Goal: Task Accomplishment & Management: Manage account settings

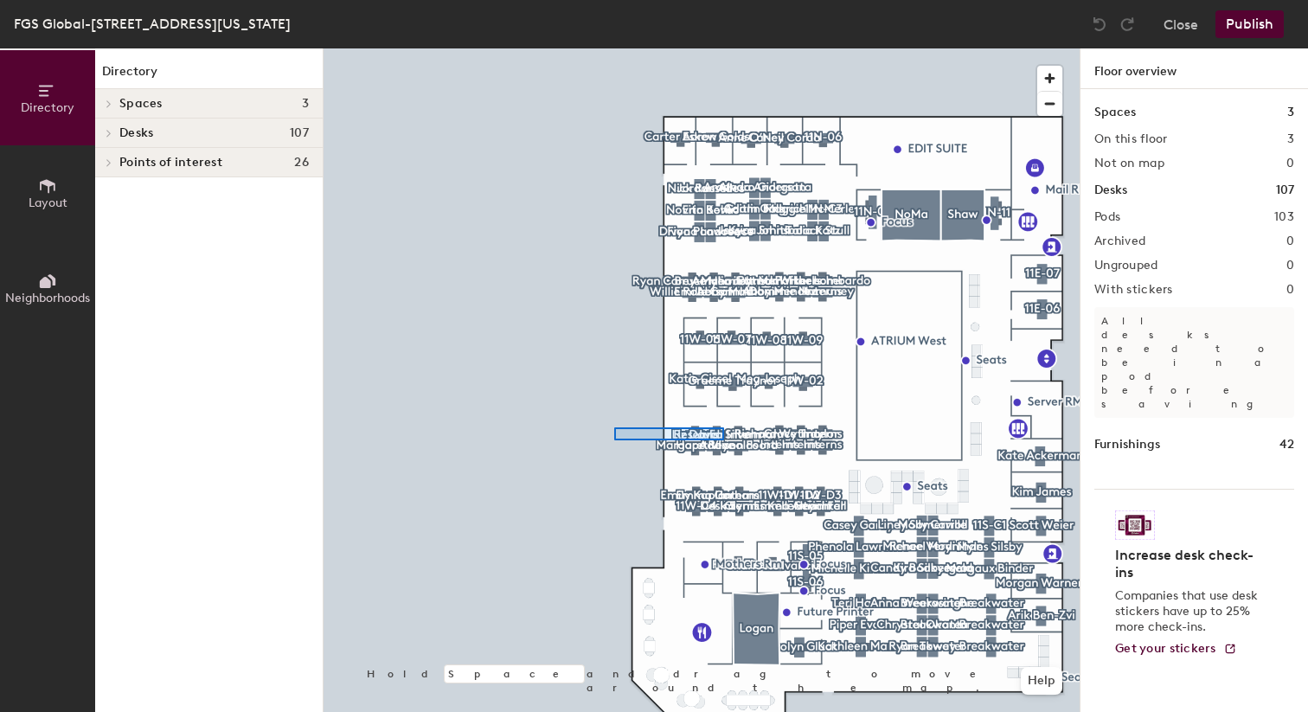
click at [538, 48] on div at bounding box center [702, 48] width 756 height 0
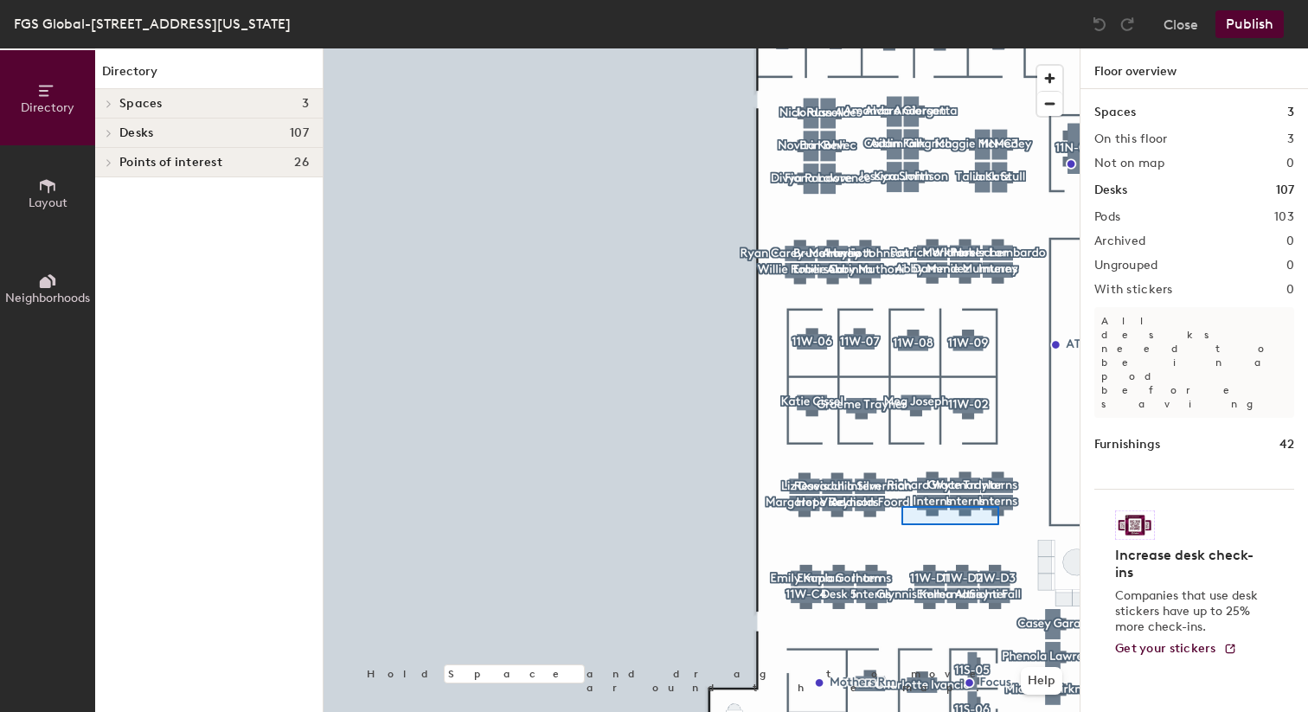
click at [698, 48] on div at bounding box center [702, 48] width 756 height 0
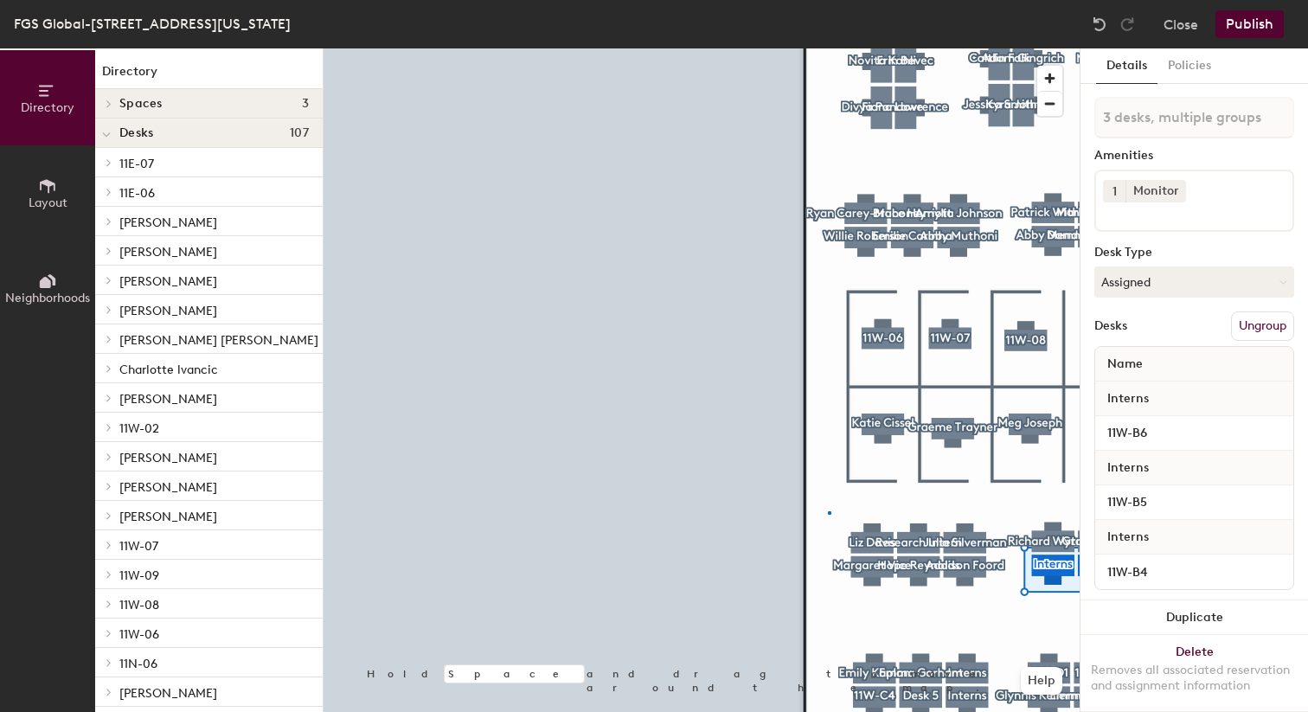
click at [698, 48] on div at bounding box center [702, 48] width 756 height 0
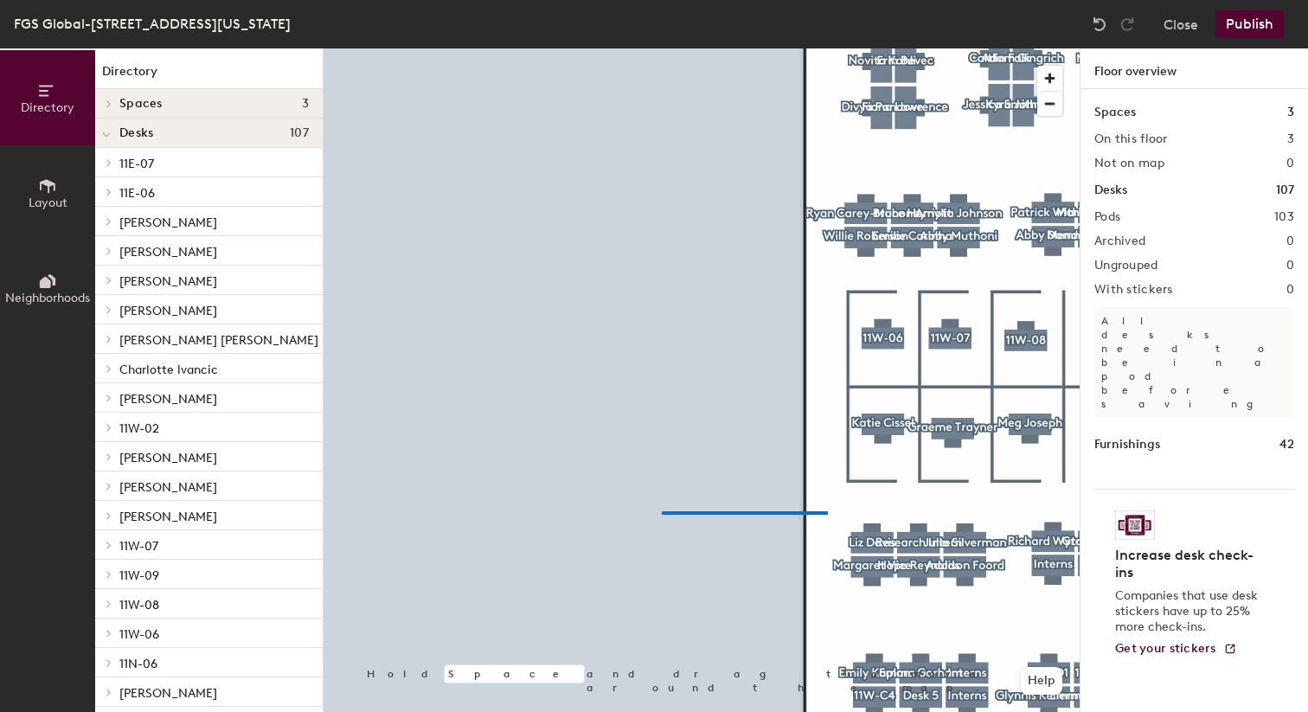
click at [655, 48] on div at bounding box center [702, 48] width 756 height 0
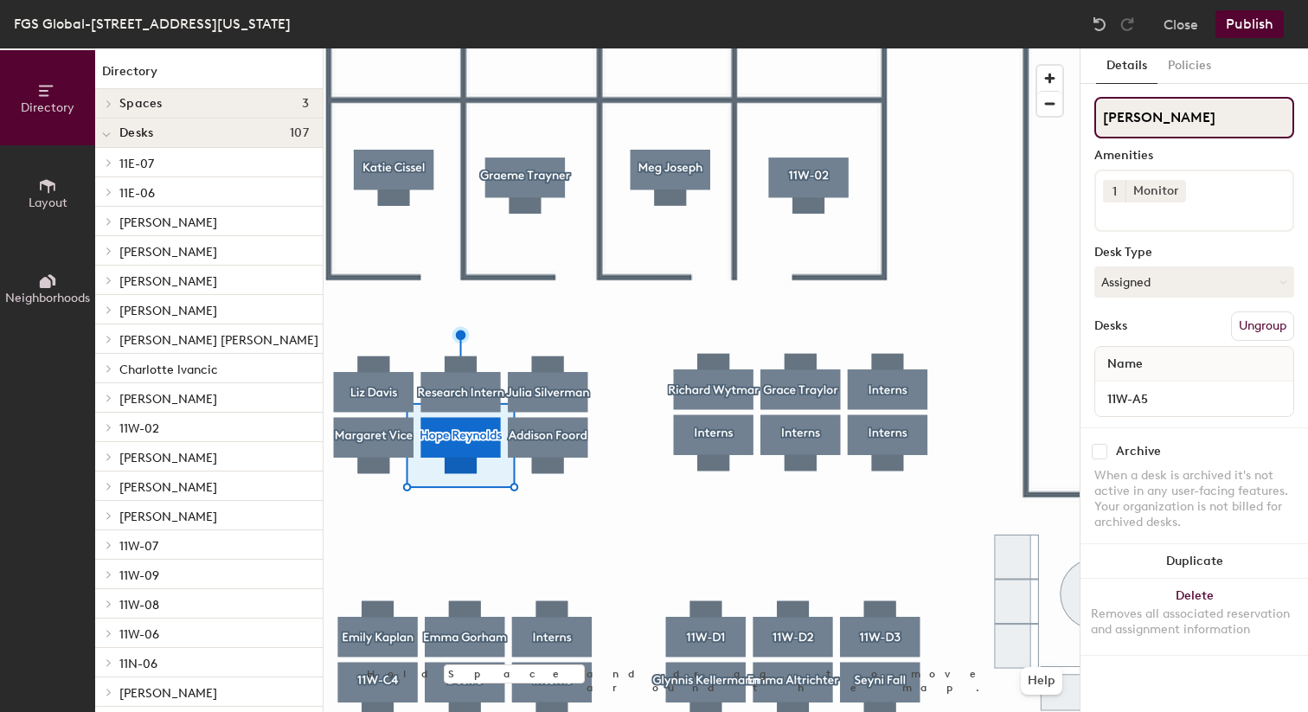
click at [698, 124] on input "Hope Reynolds" at bounding box center [1195, 118] width 200 height 42
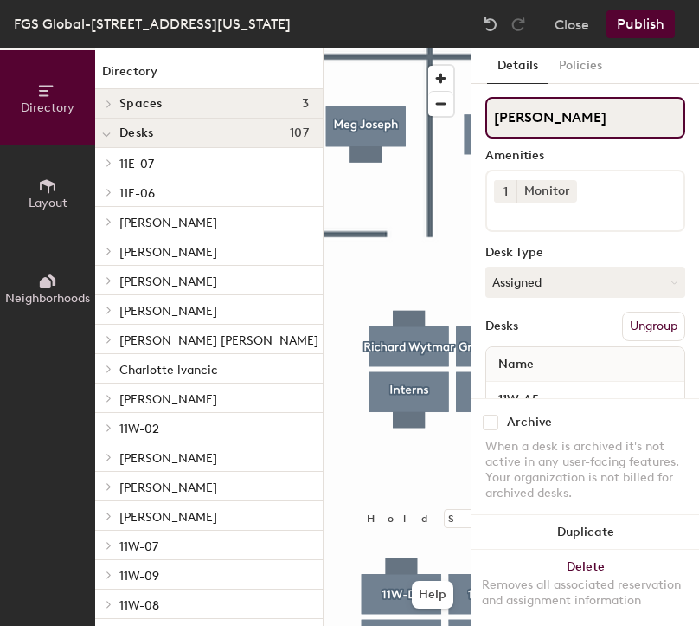
click at [582, 112] on input "Hope Reynolds" at bounding box center [585, 118] width 200 height 42
click at [604, 132] on input "Hope Reynolds" at bounding box center [585, 118] width 200 height 42
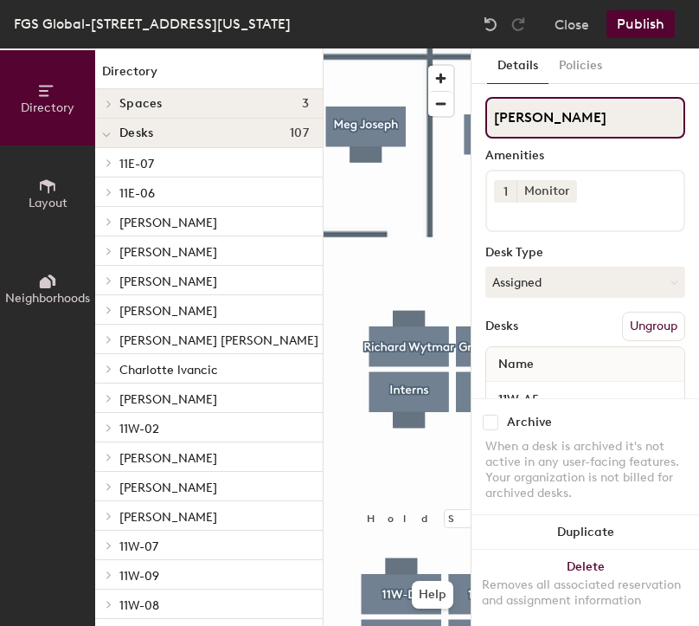
type input "[PERSON_NAME]"
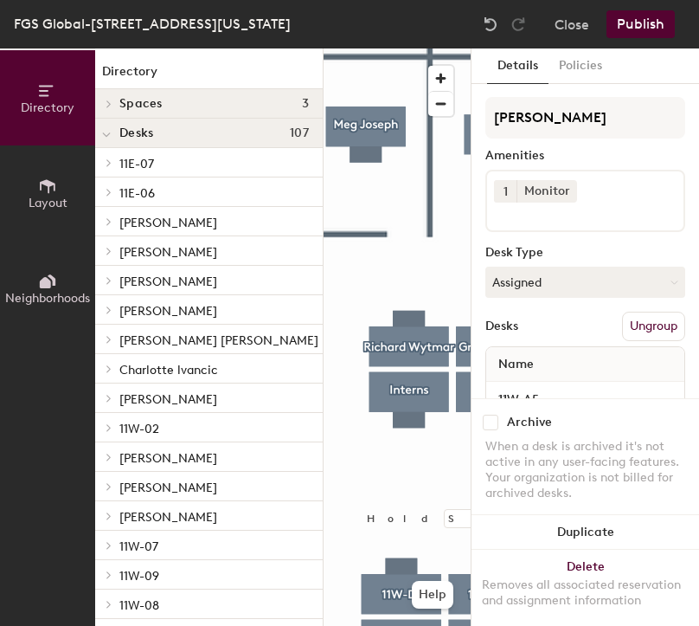
click at [603, 245] on div "Emma Gorham Amenities 1 Monitor Desk Type Assigned Desks Ungroup Name 11W-A5" at bounding box center [585, 262] width 200 height 331
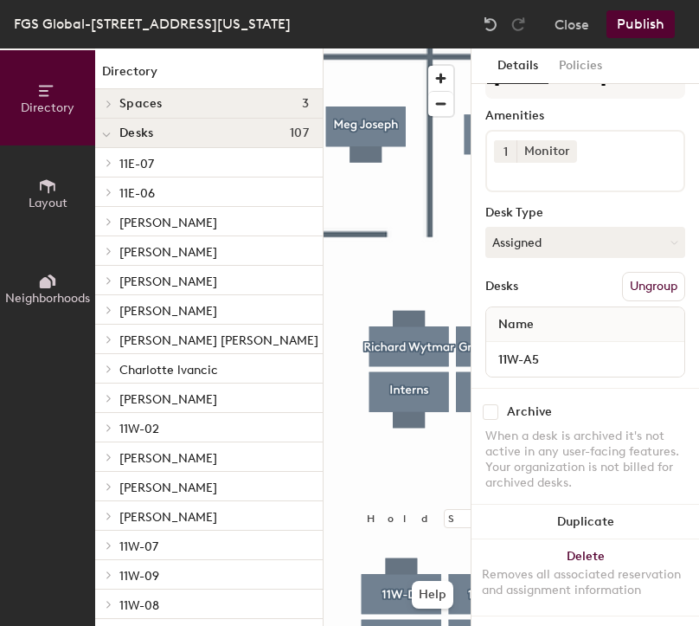
scroll to position [43, 0]
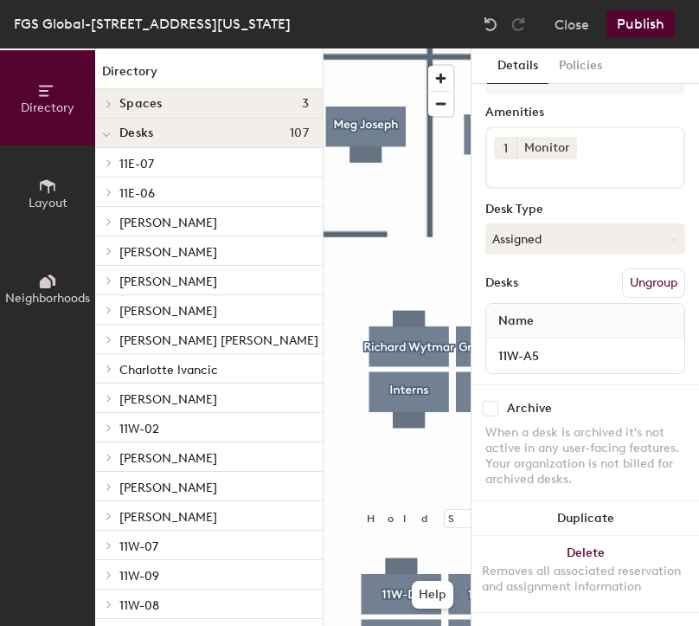
click at [648, 26] on button "Publish" at bounding box center [641, 24] width 68 height 28
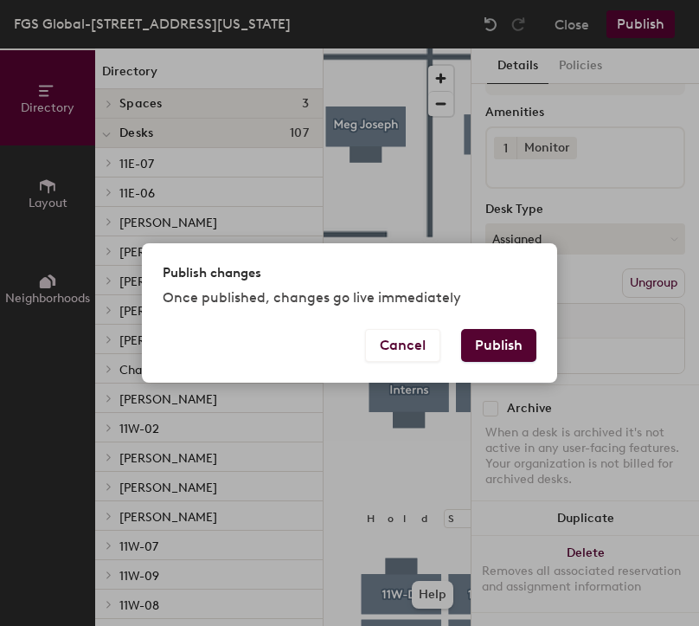
click at [502, 349] on button "Publish" at bounding box center [498, 345] width 75 height 33
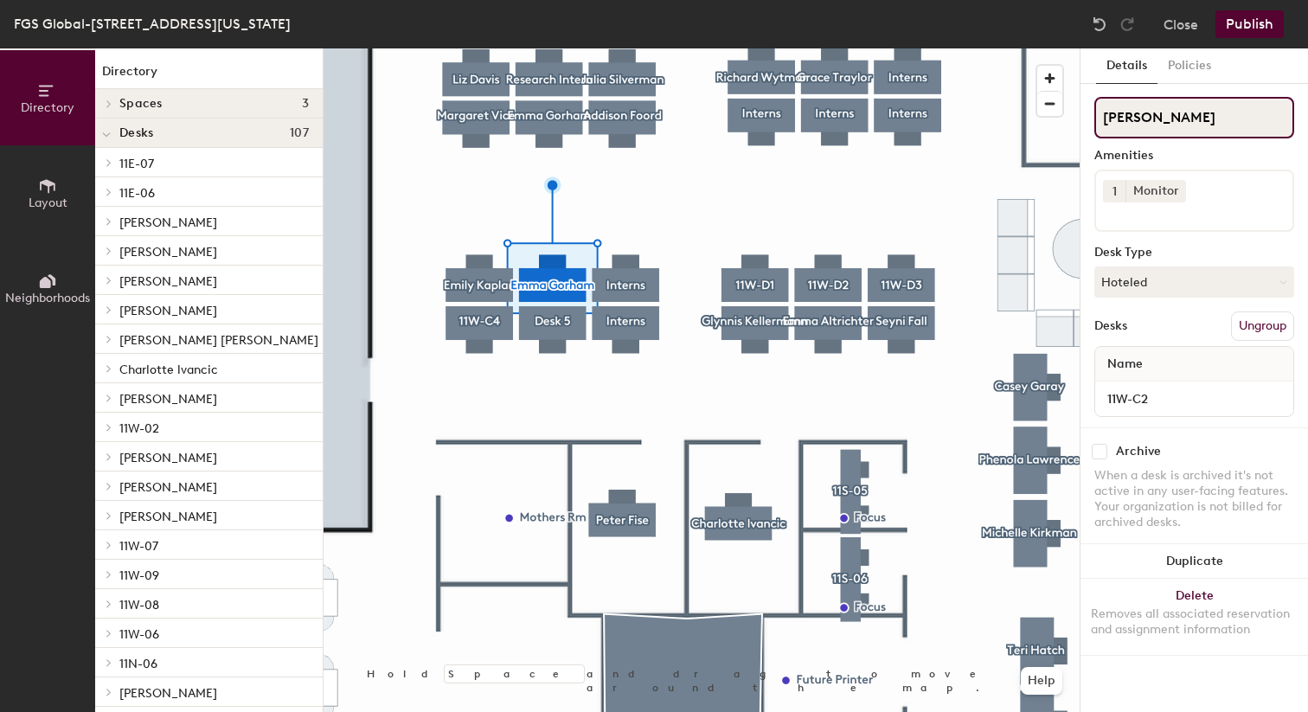
click at [698, 122] on input "[PERSON_NAME]" at bounding box center [1195, 118] width 200 height 42
type input "11W-C2"
click at [698, 281] on button "Hoteled" at bounding box center [1195, 282] width 200 height 31
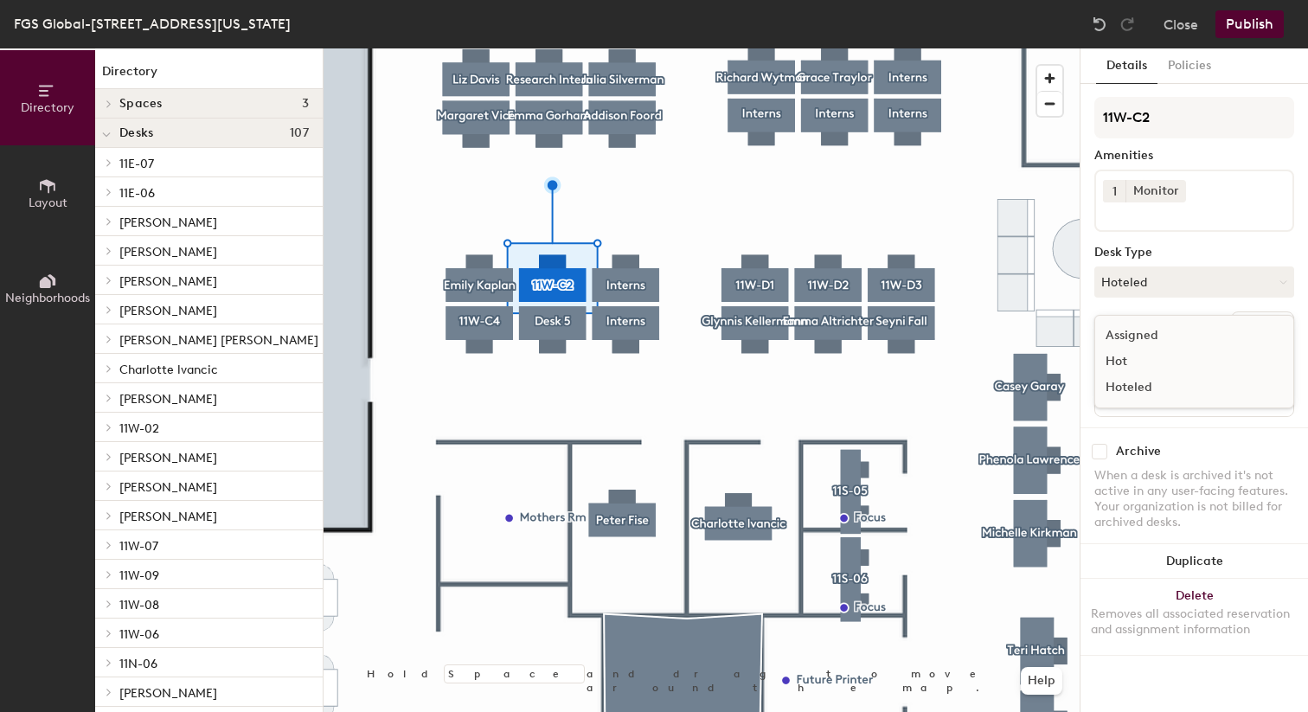
click at [698, 392] on div "Hoteled" at bounding box center [1182, 388] width 173 height 26
click at [698, 21] on button "Publish" at bounding box center [1250, 24] width 68 height 28
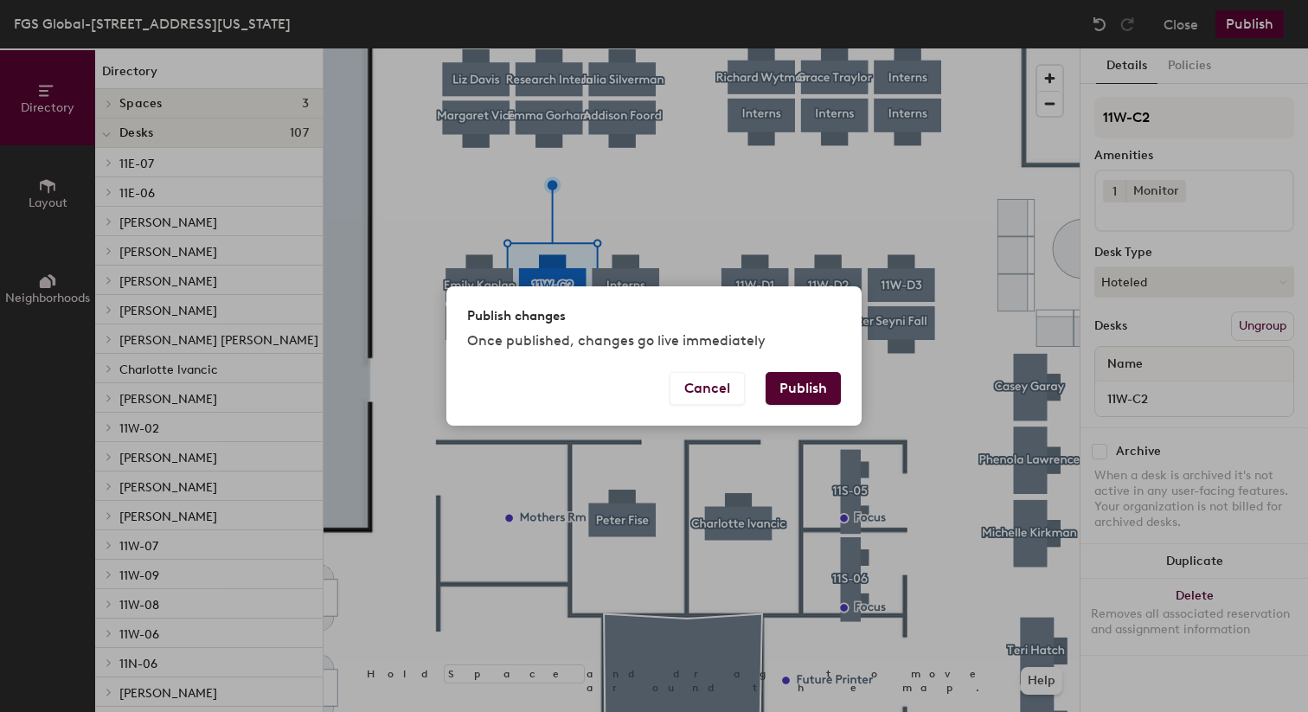
click at [698, 382] on button "Publish" at bounding box center [803, 388] width 75 height 33
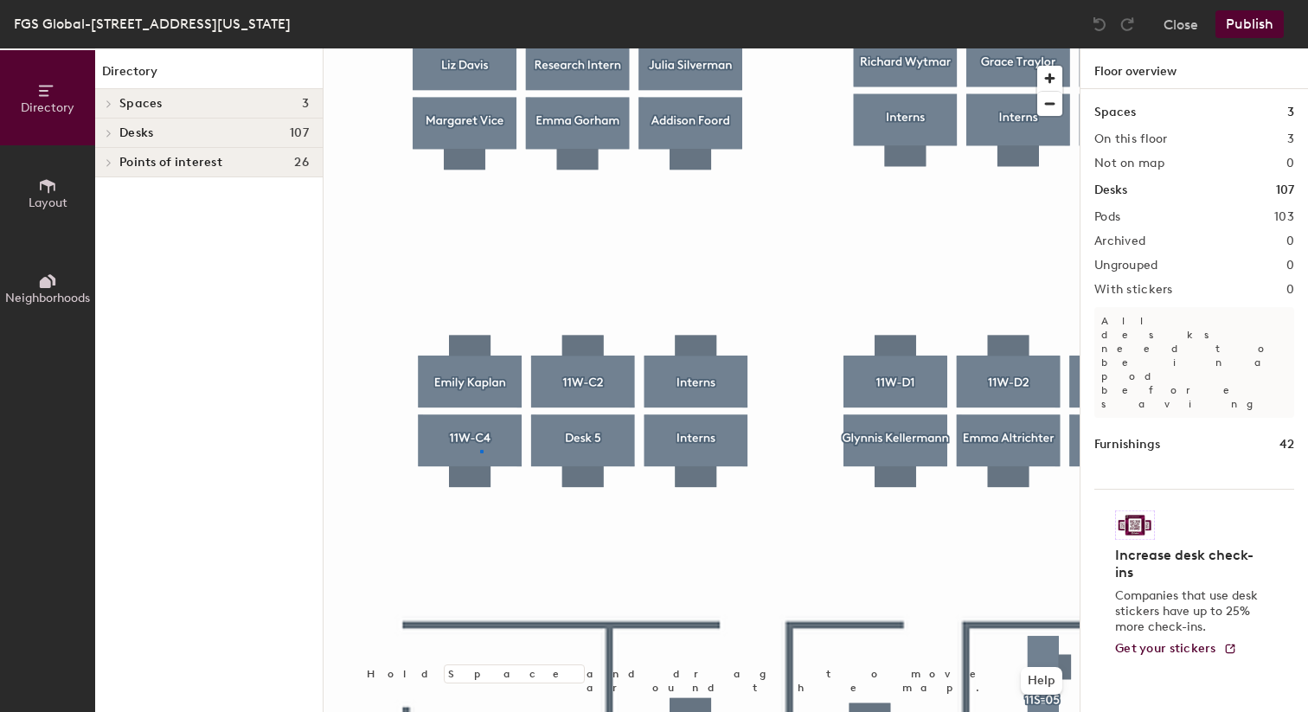
click at [480, 48] on div at bounding box center [702, 48] width 756 height 0
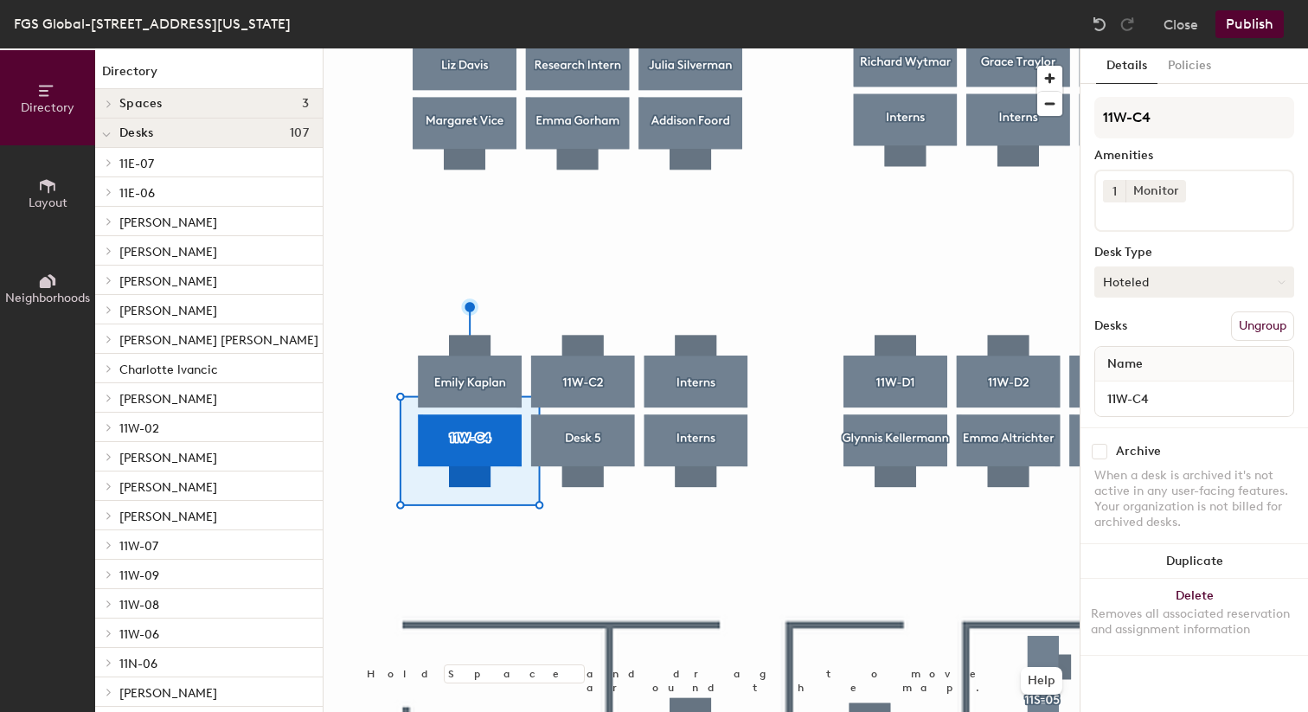
click at [1199, 285] on button "Hoteled" at bounding box center [1195, 282] width 200 height 31
click at [1152, 392] on div "Hoteled" at bounding box center [1182, 388] width 173 height 26
click at [1251, 29] on button "Publish" at bounding box center [1250, 24] width 68 height 28
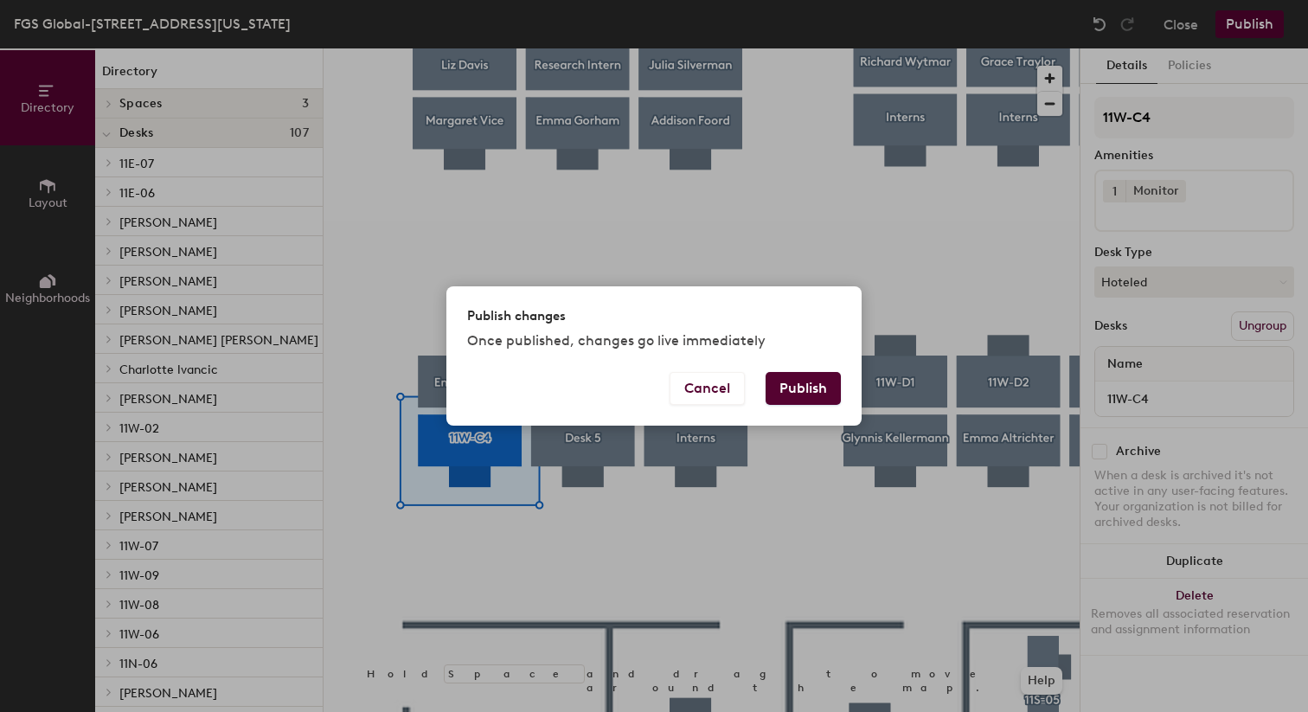
click at [812, 395] on button "Publish" at bounding box center [803, 388] width 75 height 33
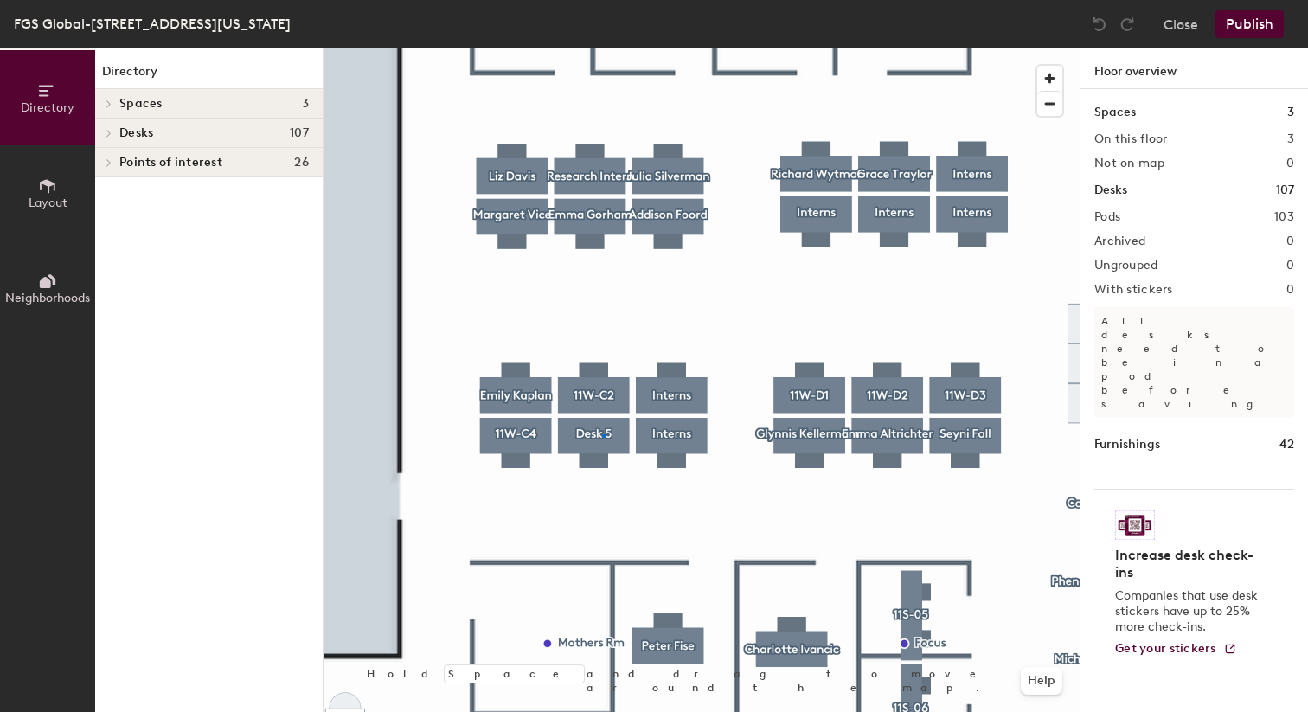
click at [602, 48] on div at bounding box center [702, 48] width 756 height 0
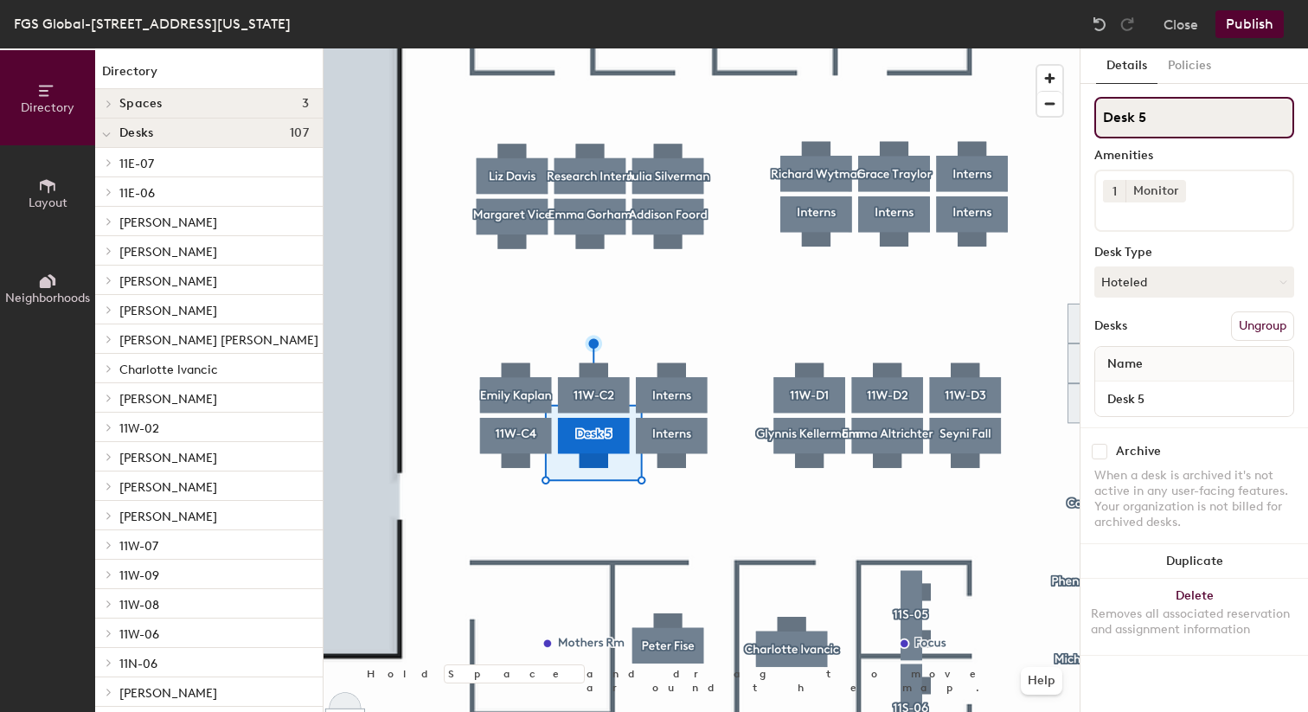
click at [1167, 114] on input "Desk 5" at bounding box center [1195, 118] width 200 height 42
type input "11W-C5"
click at [1253, 29] on button "Publish" at bounding box center [1250, 24] width 68 height 28
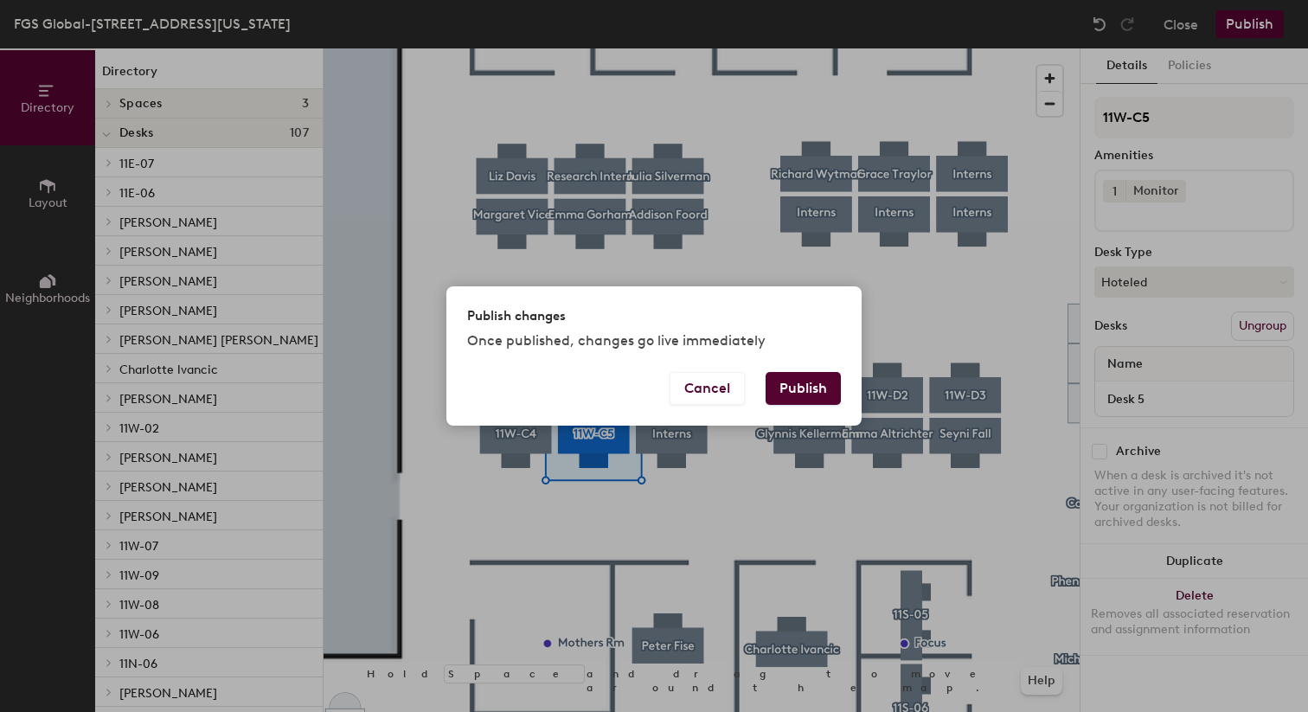
click at [806, 384] on button "Publish" at bounding box center [803, 388] width 75 height 33
